Goal: Entertainment & Leisure: Consume media (video, audio)

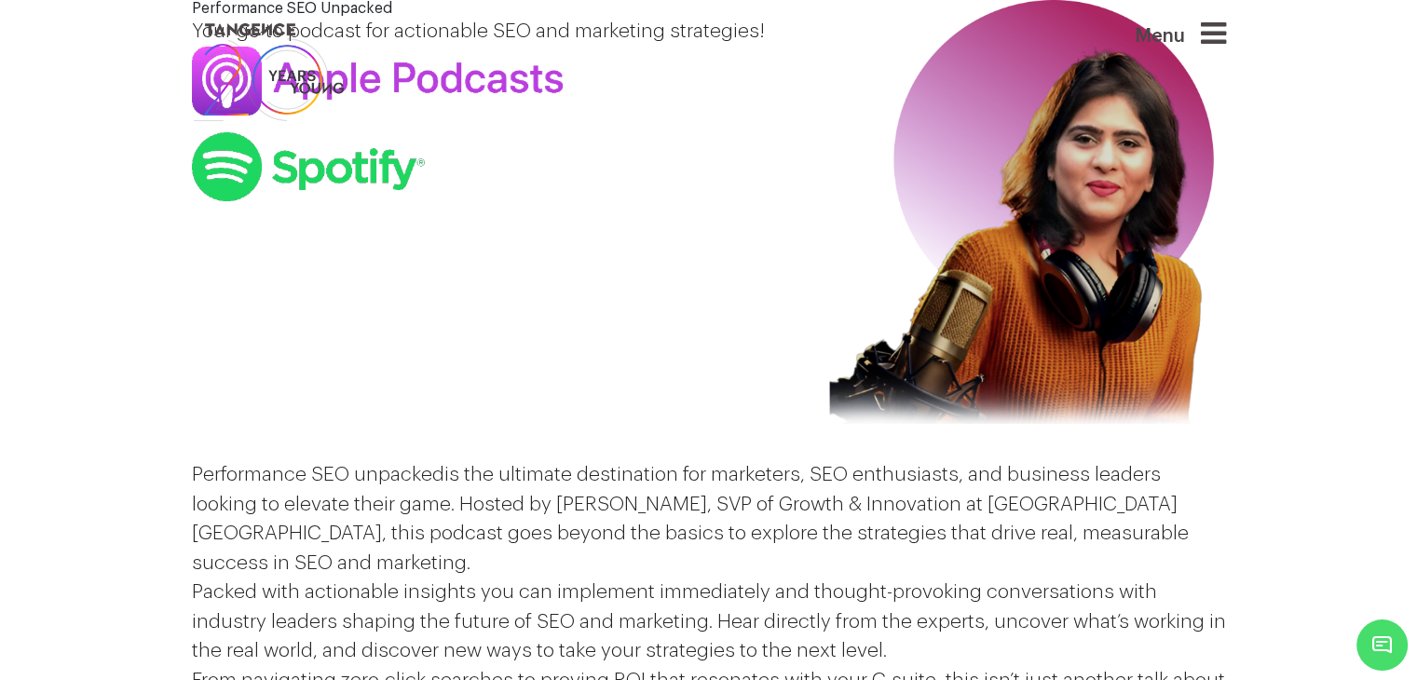
click at [723, 578] on p "Packed with actionable insights you can implement immediately and thought-provo…" at bounding box center [709, 622] width 1034 height 89
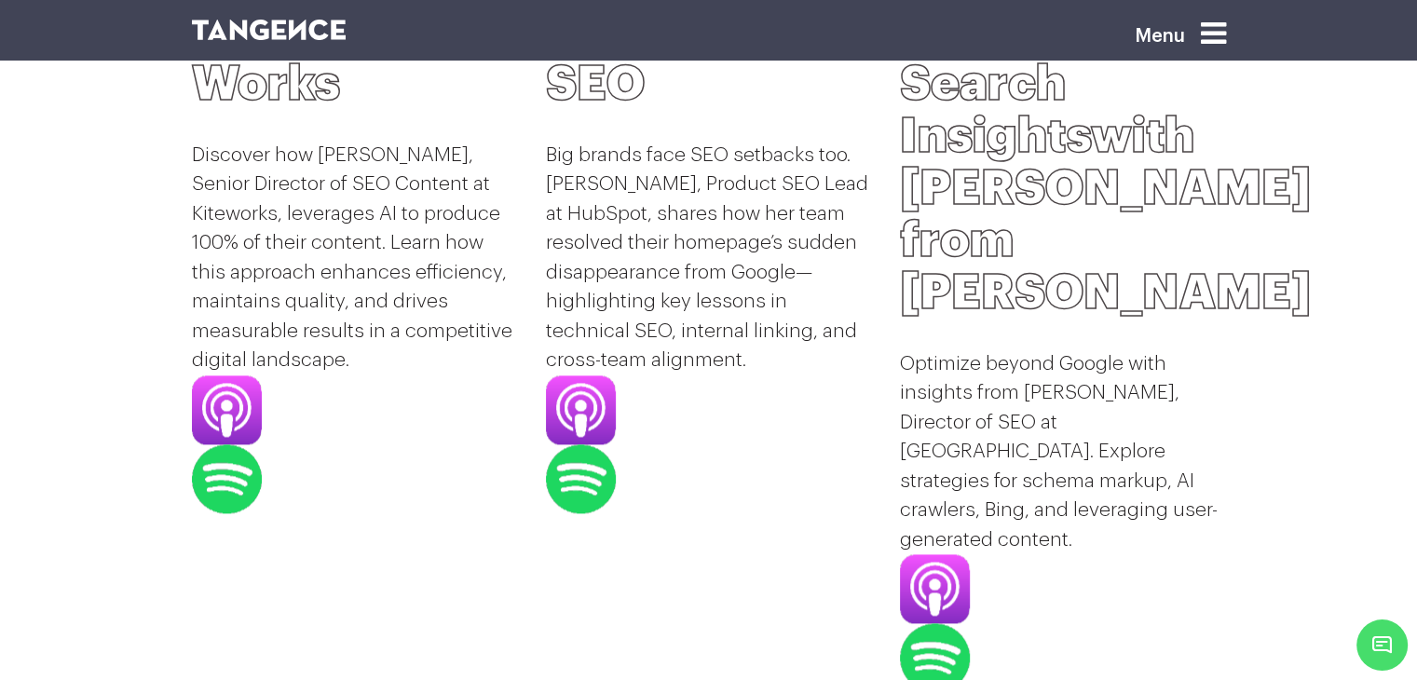
scroll to position [2423, 0]
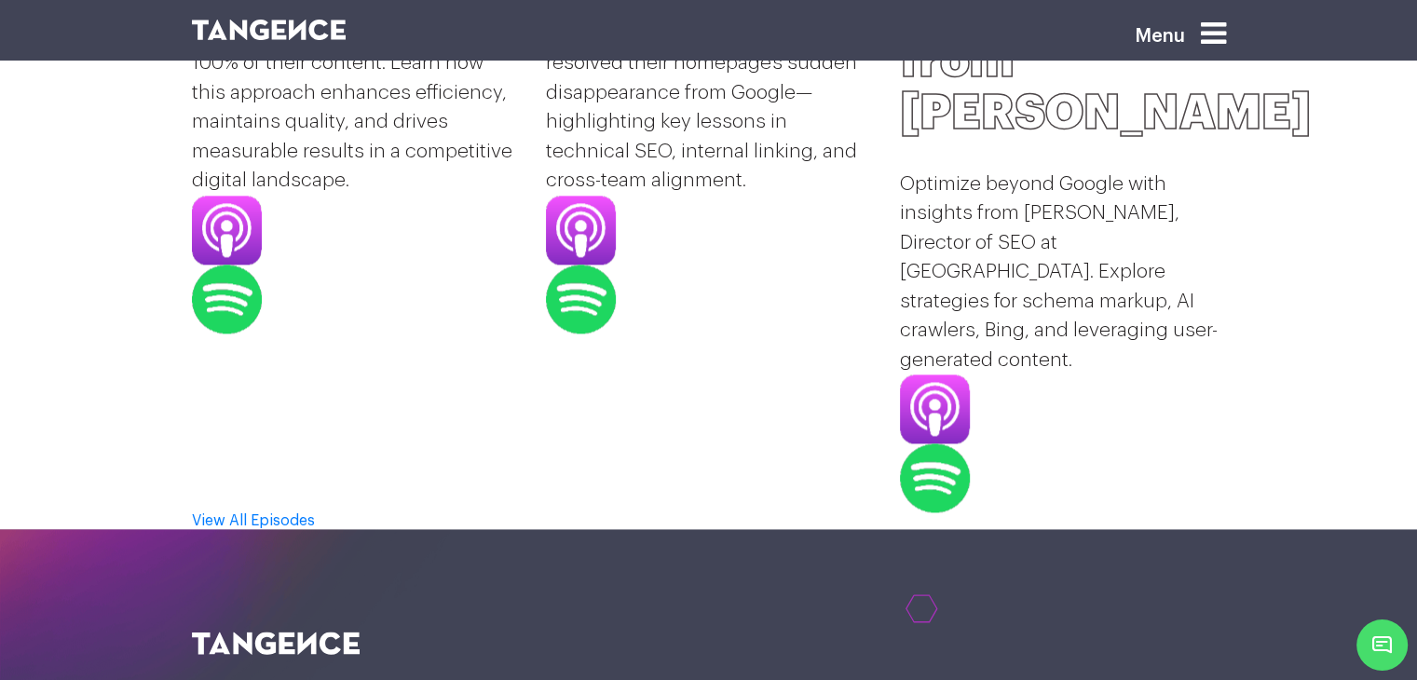
click at [680, 368] on div "18 min Min | Guest Episode How Hubspot Fixed Its Homepage SEO Big brands face S…" at bounding box center [709, 17] width 354 height 990
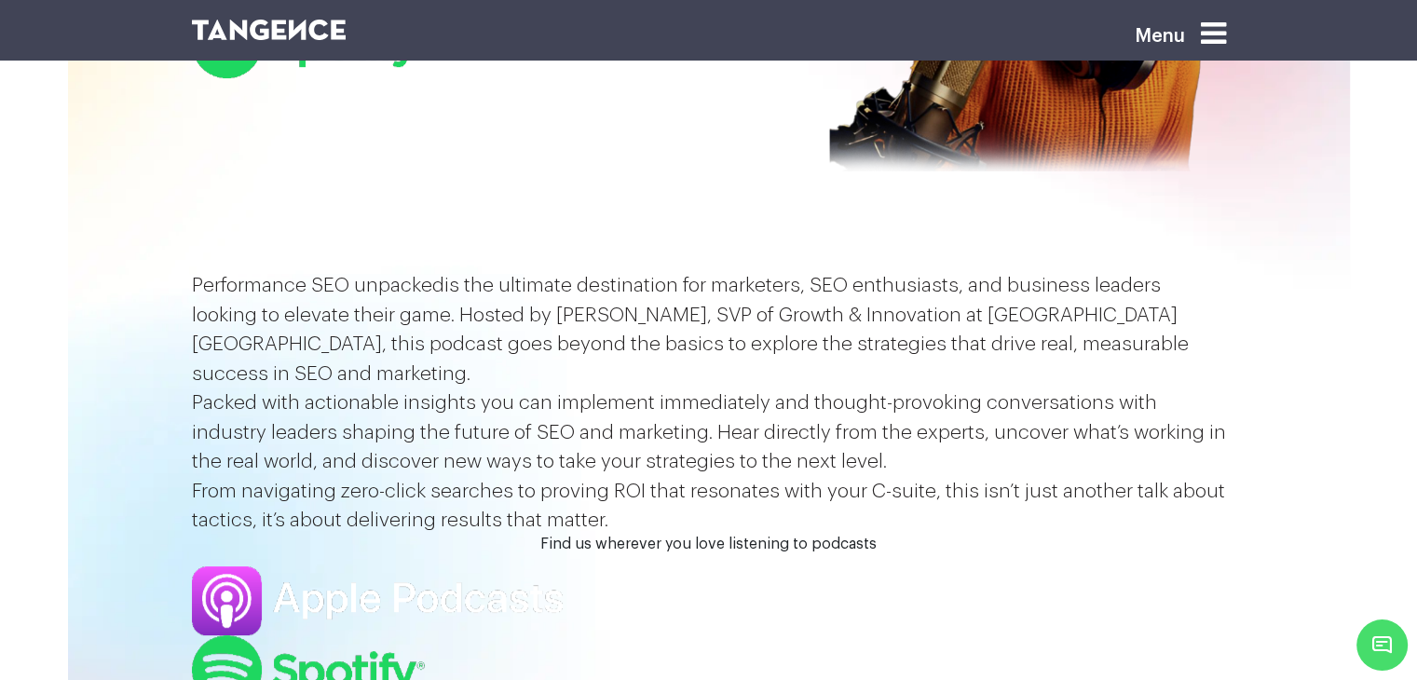
scroll to position [373, 0]
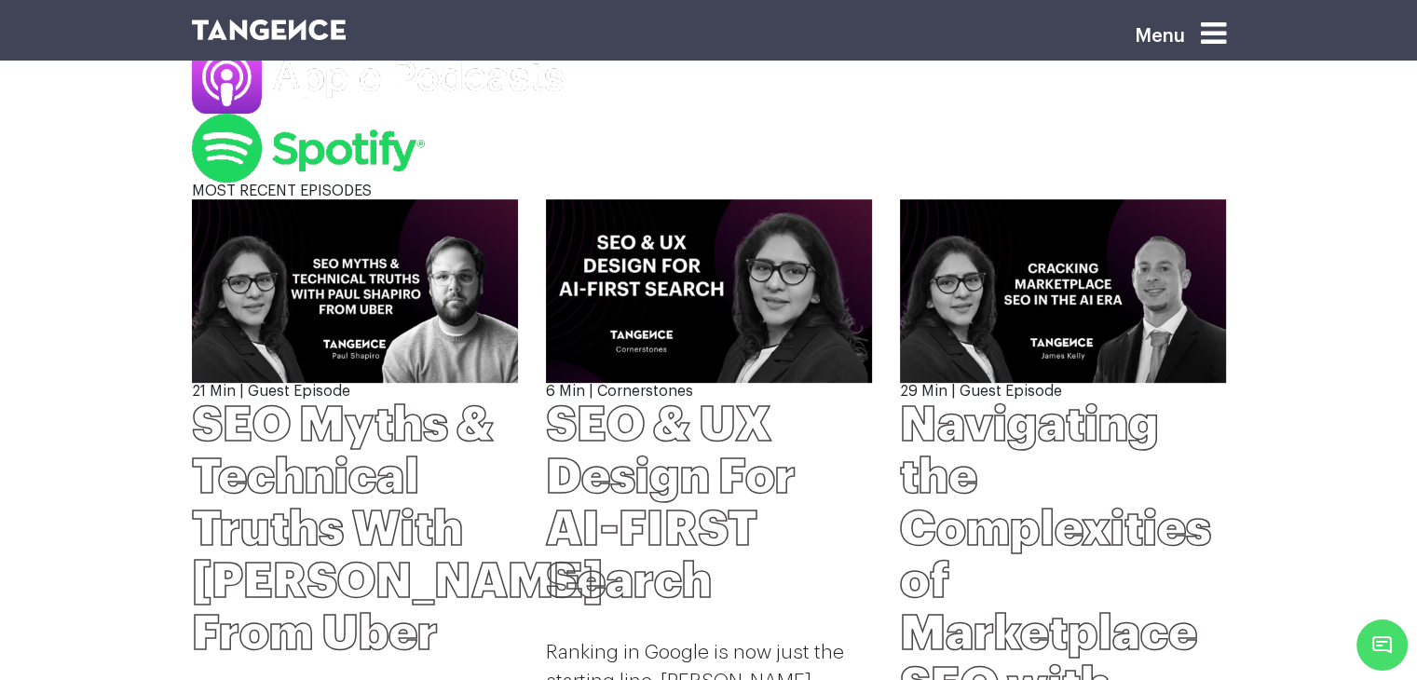
scroll to position [652, 0]
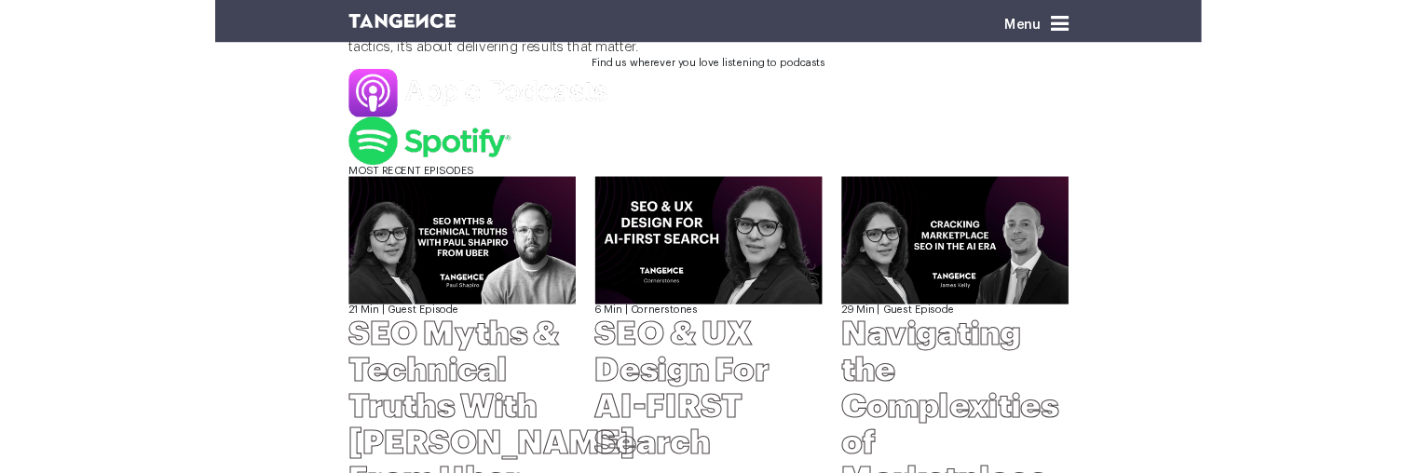
scroll to position [652, 0]
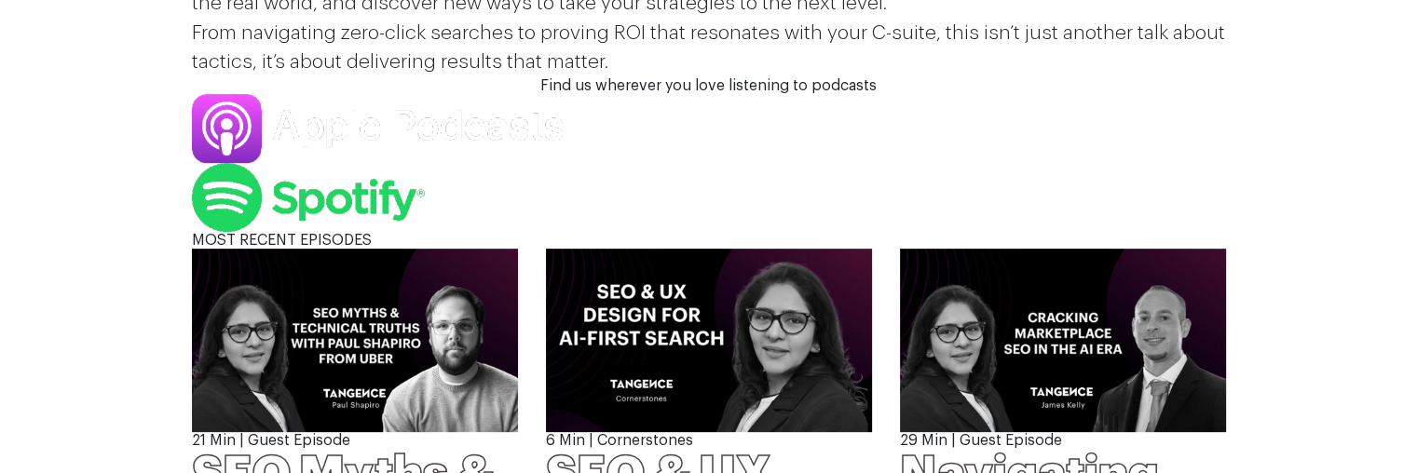
scroll to position [648, 0]
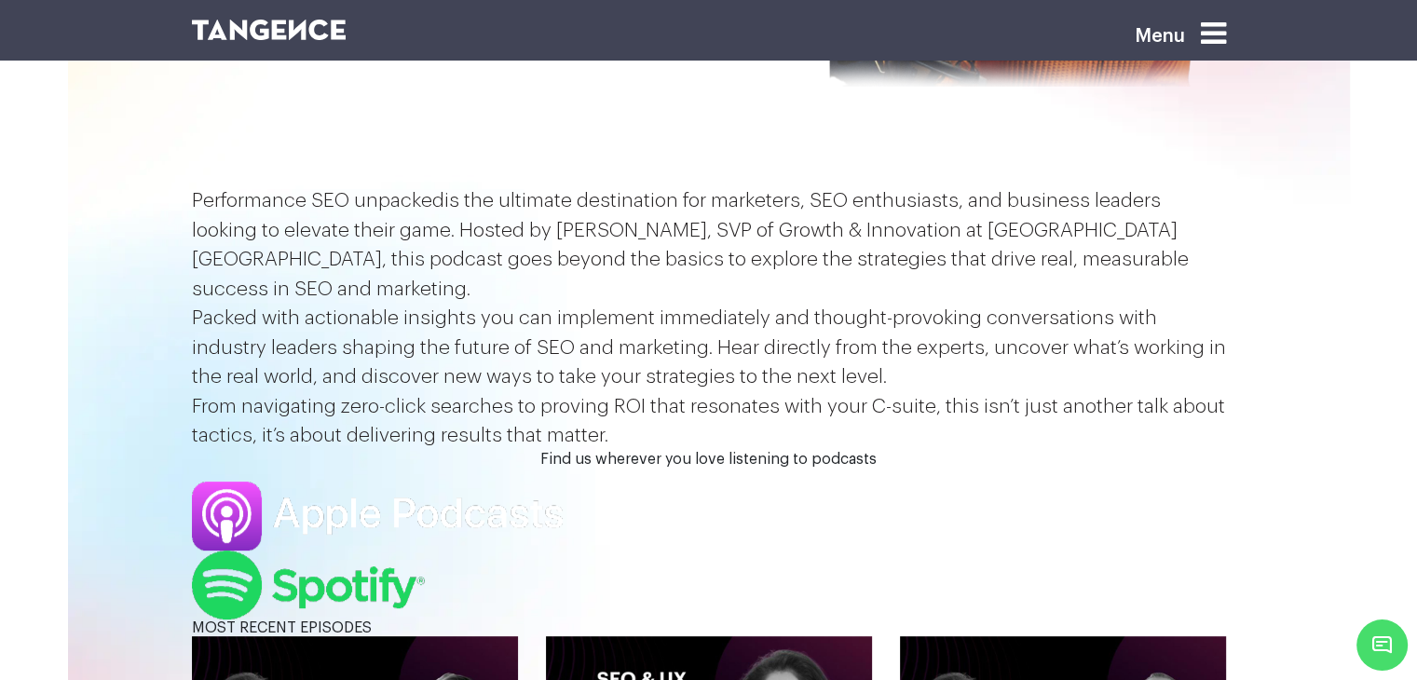
scroll to position [652, 0]
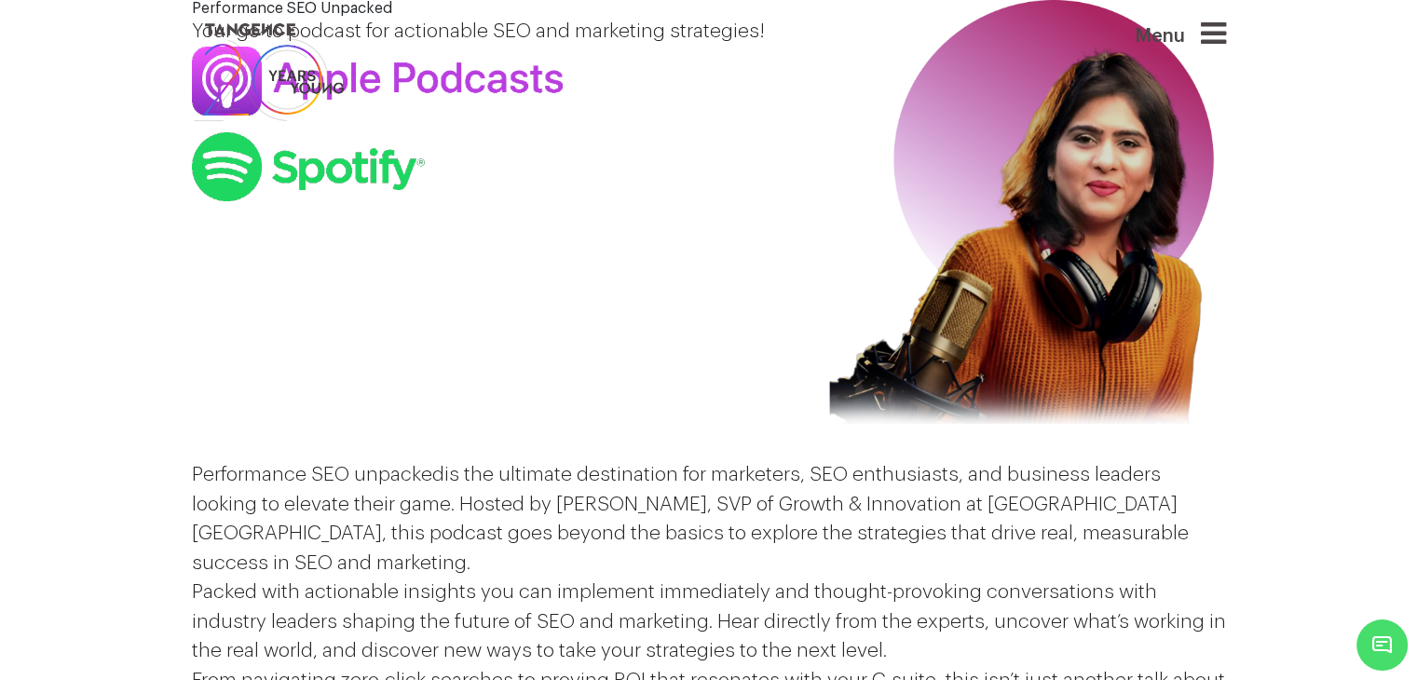
click at [554, 351] on div "Performance SEO Unpacked Your go-to podcast for actionable SEO and marketing st…" at bounding box center [488, 230] width 620 height 460
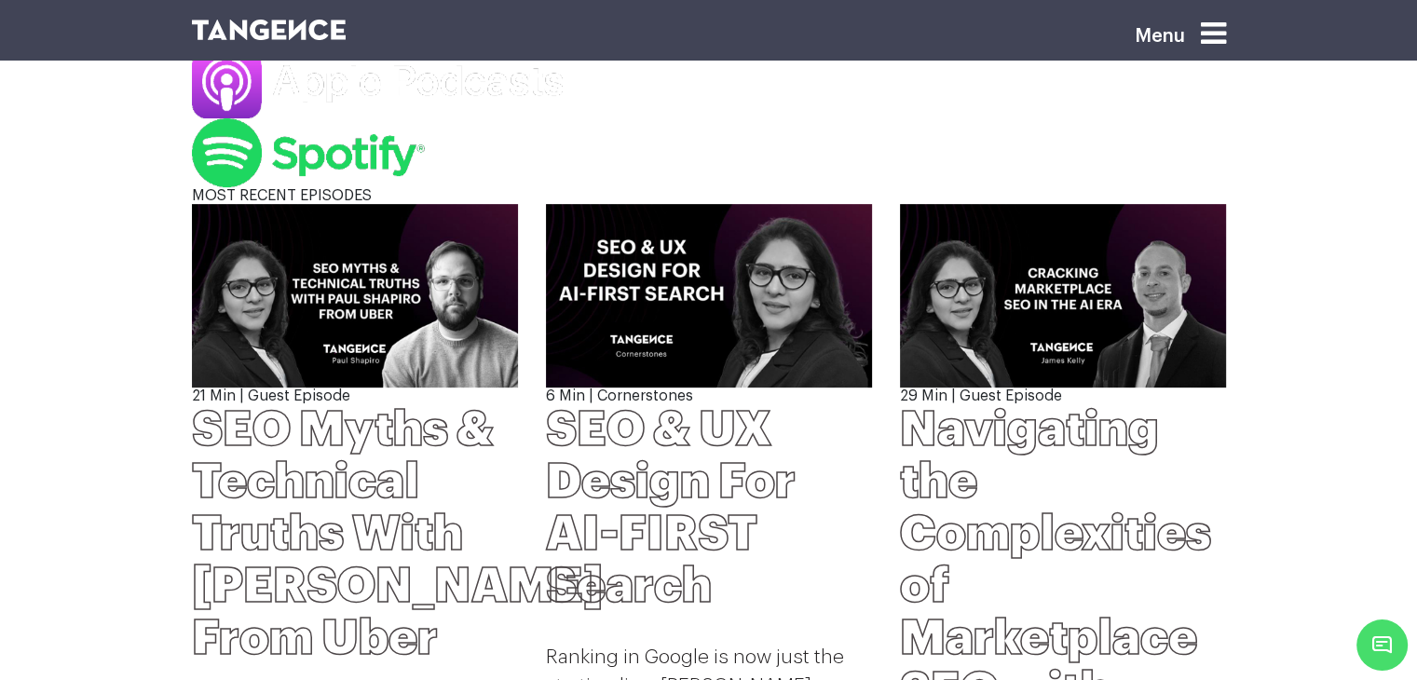
scroll to position [932, 0]
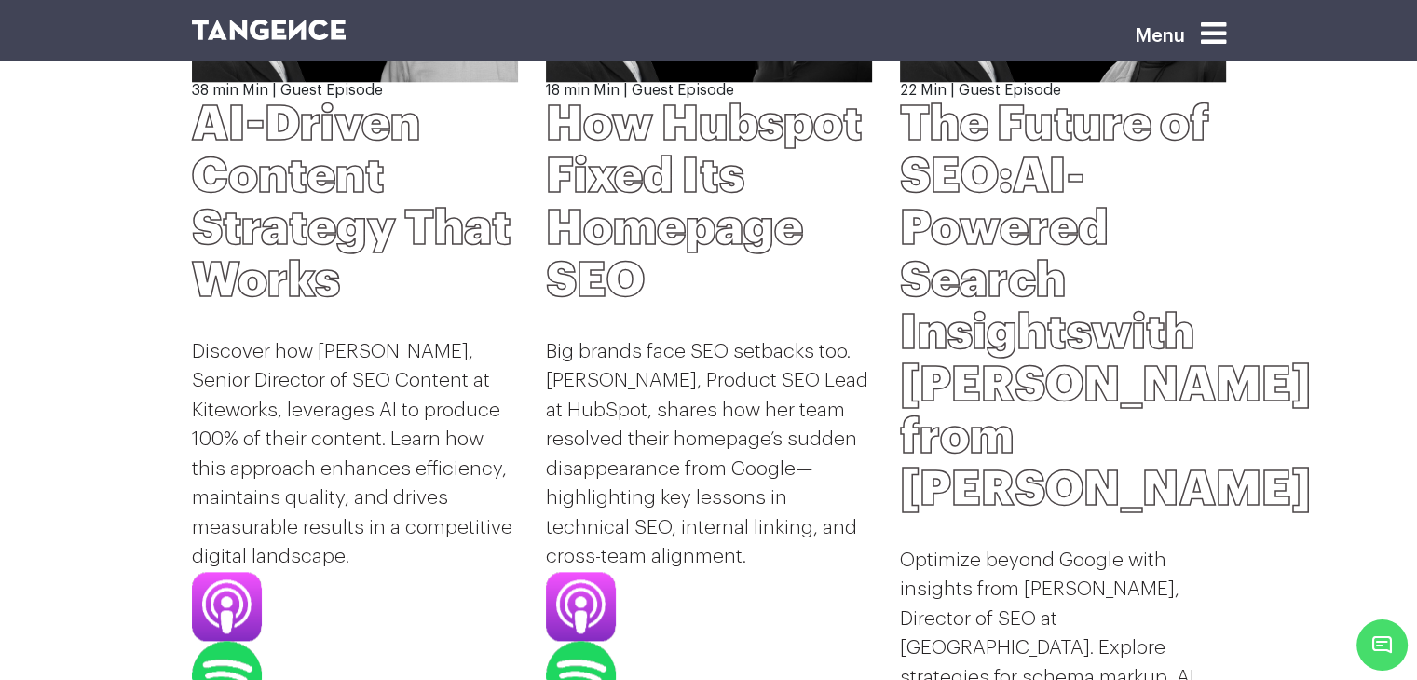
scroll to position [2233, 0]
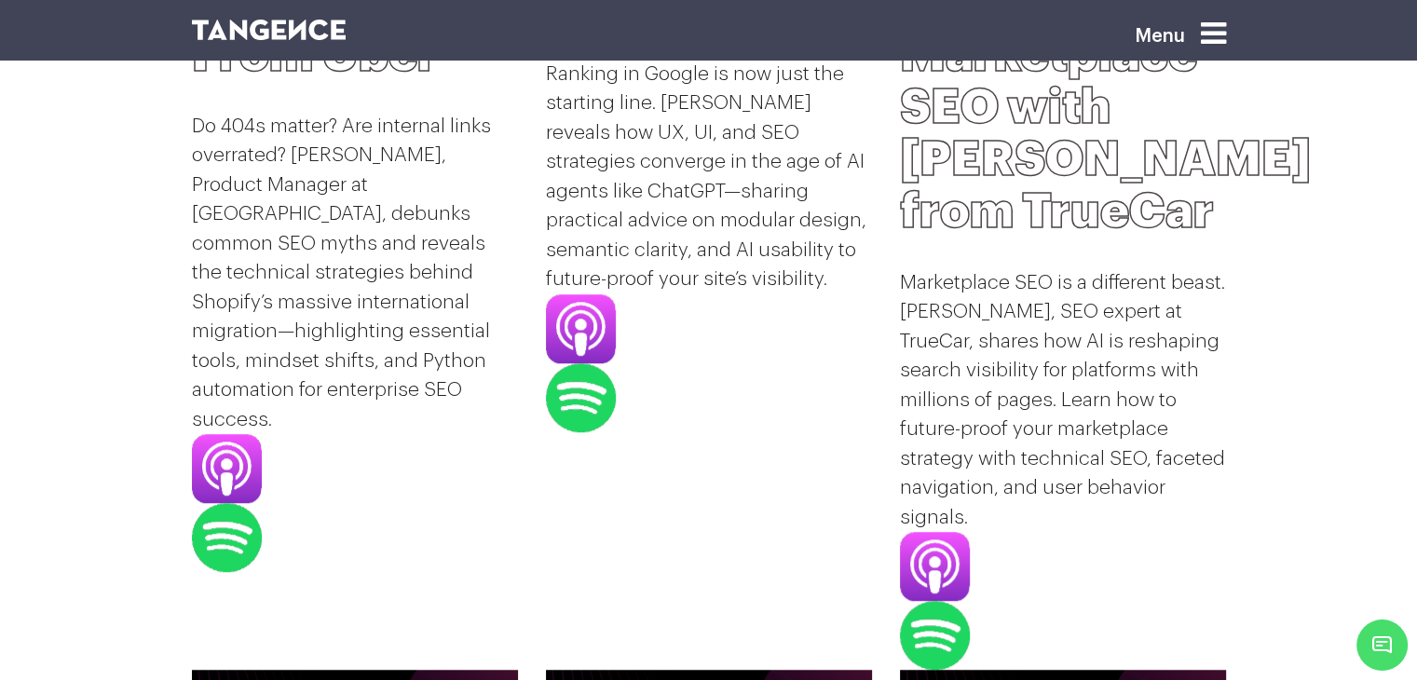
scroll to position [1020, 0]
